Goal: Ask a question

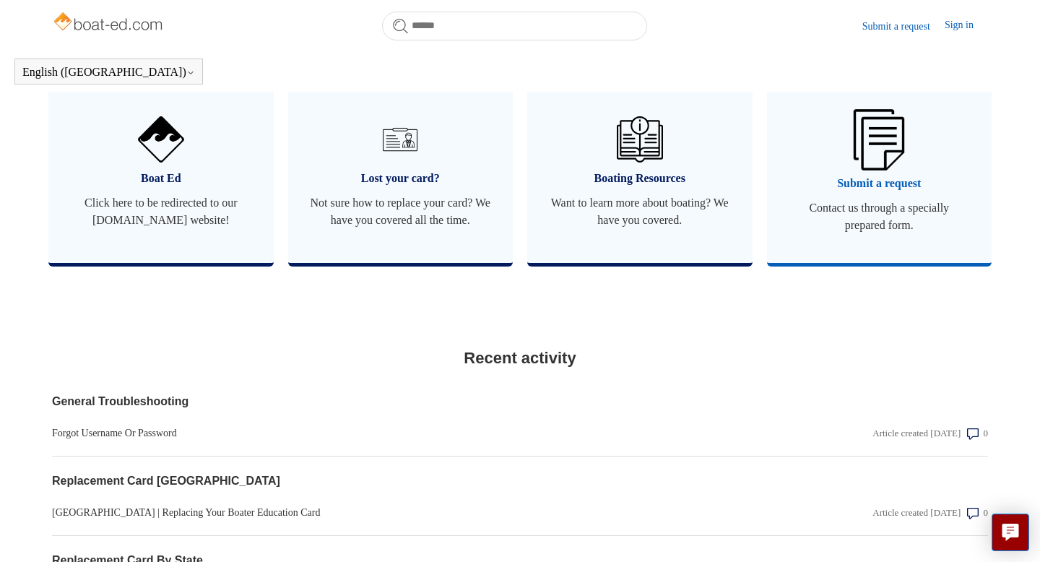
scroll to position [873, 0]
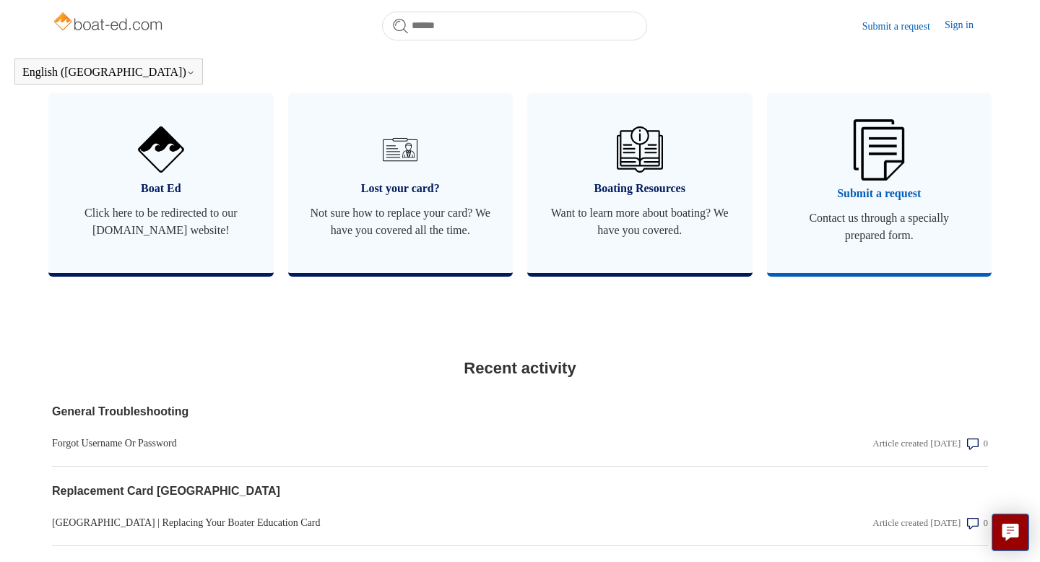
click at [897, 180] on link "Submit a request Contact us through a specially prepared form." at bounding box center [879, 183] width 225 height 180
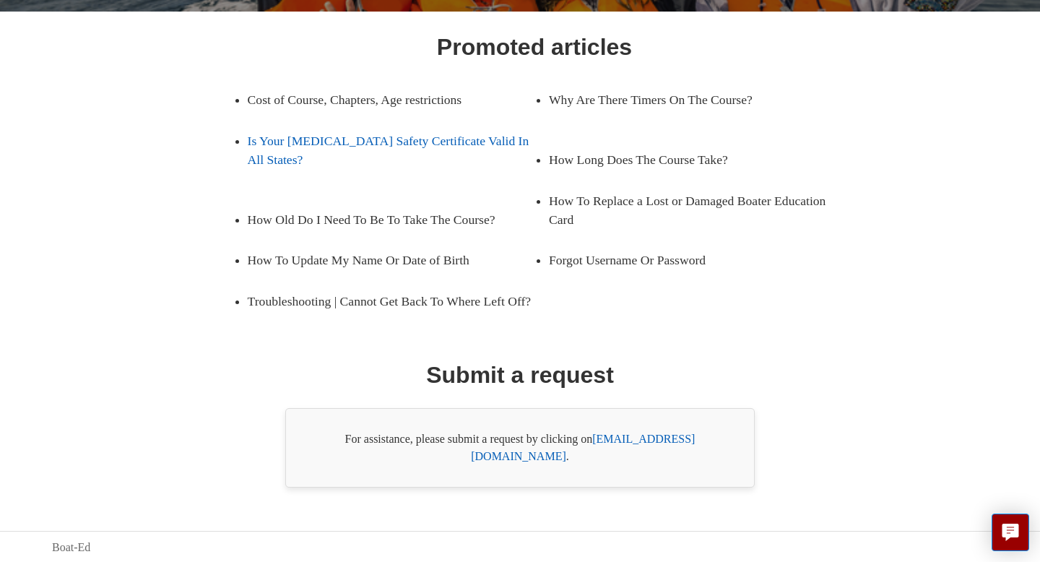
scroll to position [215, 0]
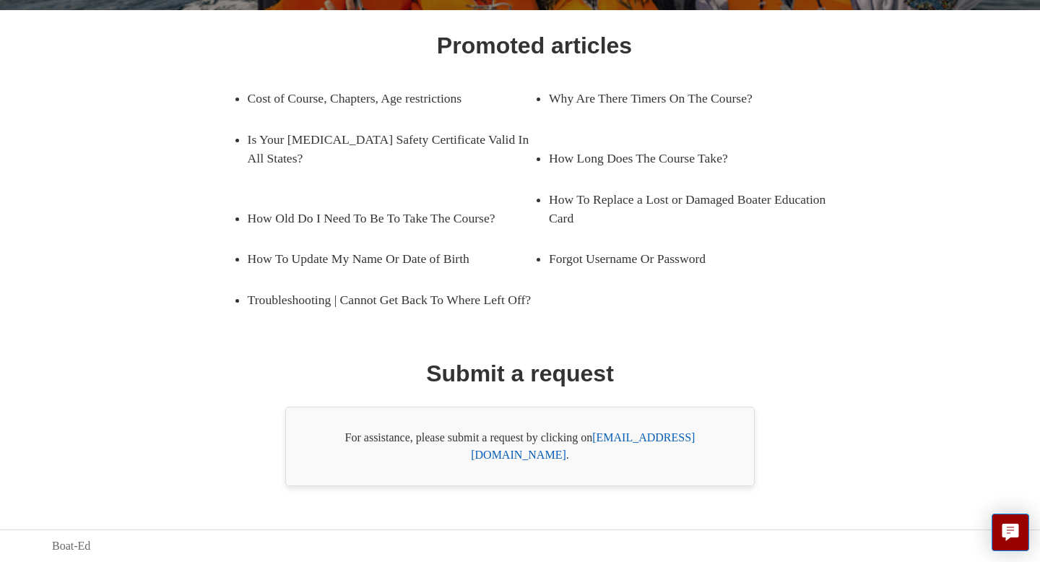
click at [677, 451] on link "[EMAIL_ADDRESS][DOMAIN_NAME]" at bounding box center [583, 446] width 224 height 30
click at [644, 453] on link "[EMAIL_ADDRESS][DOMAIN_NAME]" at bounding box center [583, 446] width 224 height 30
